Goal: Navigation & Orientation: Find specific page/section

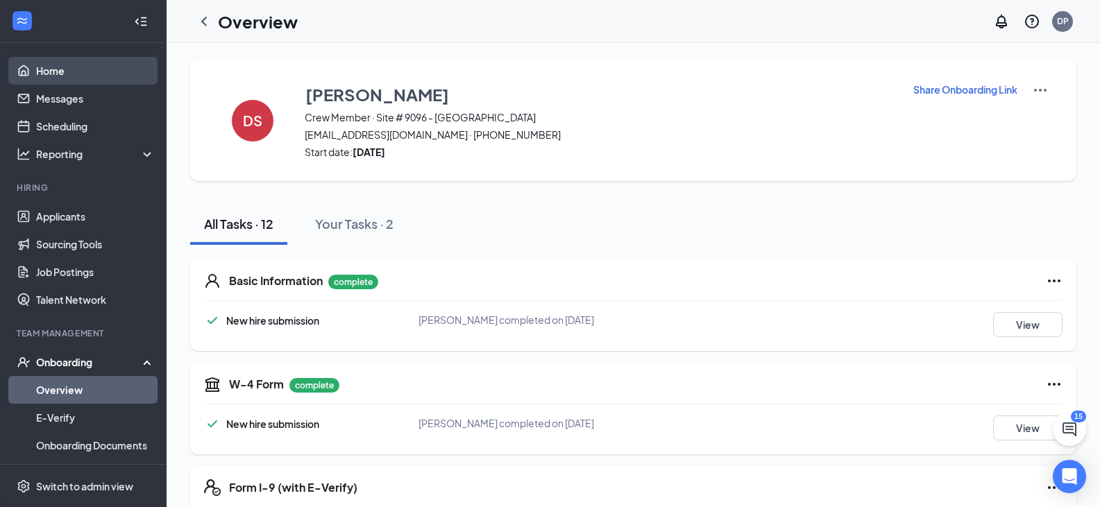
click at [44, 72] on link "Home" at bounding box center [95, 71] width 119 height 28
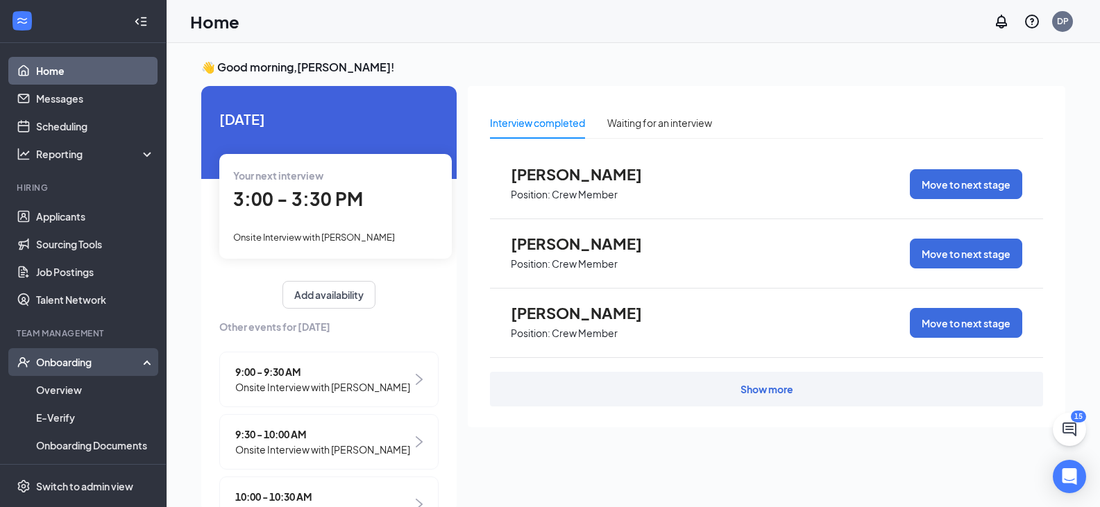
click at [74, 366] on div "Onboarding" at bounding box center [89, 362] width 107 height 14
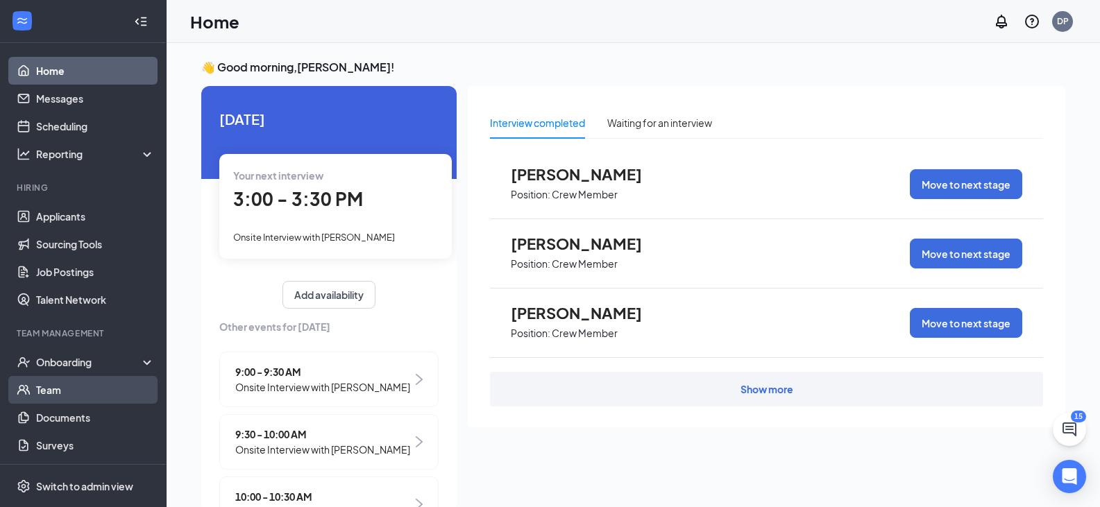
click at [65, 385] on link "Team" at bounding box center [95, 390] width 119 height 28
drag, startPoint x: 700, startPoint y: 372, endPoint x: 727, endPoint y: 388, distance: 31.4
click at [727, 388] on div "Show more" at bounding box center [766, 389] width 553 height 35
